Goal: Task Accomplishment & Management: Use online tool/utility

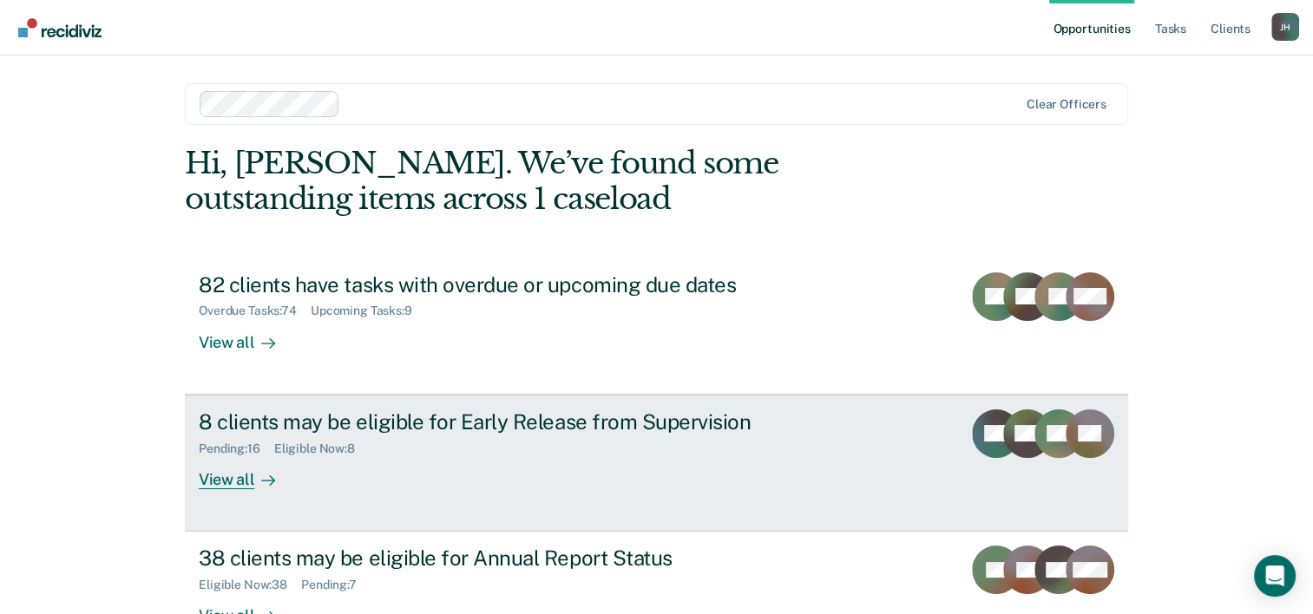
click at [514, 416] on div "8 clients may be eligible for Early Release from Supervision" at bounding box center [503, 421] width 609 height 25
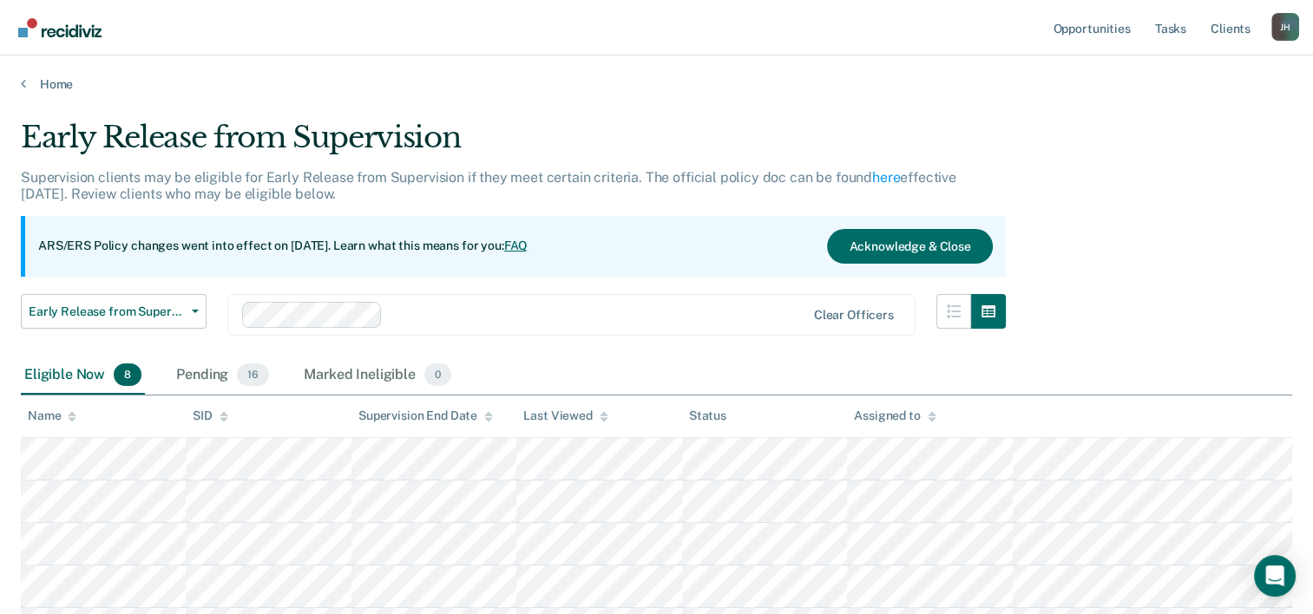
click at [1242, 156] on div "Early Release from Supervision Supervision clients may be eligible for Early Re…" at bounding box center [656, 446] width 1271 height 653
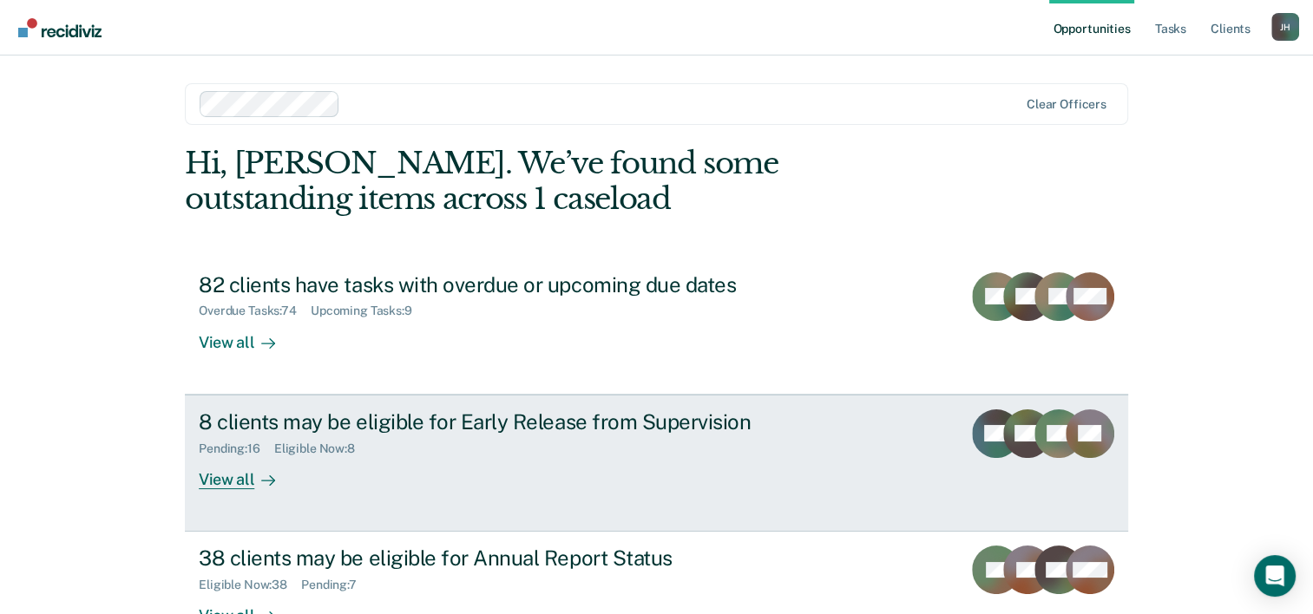
click at [271, 418] on div "8 clients may be eligible for Early Release from Supervision" at bounding box center [503, 421] width 609 height 25
